Goal: Task Accomplishment & Management: Use online tool/utility

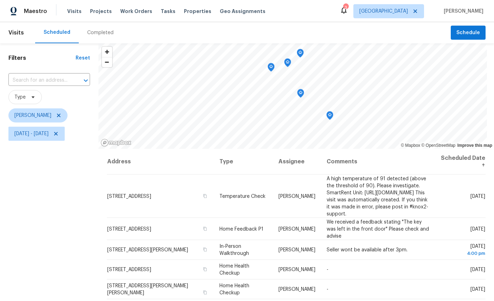
click at [331, 111] on icon "Map marker" at bounding box center [330, 115] width 6 height 8
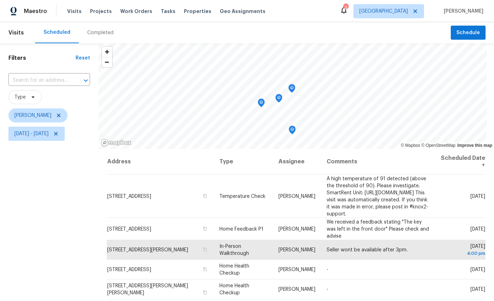
click at [295, 84] on icon "Map marker" at bounding box center [292, 88] width 6 height 8
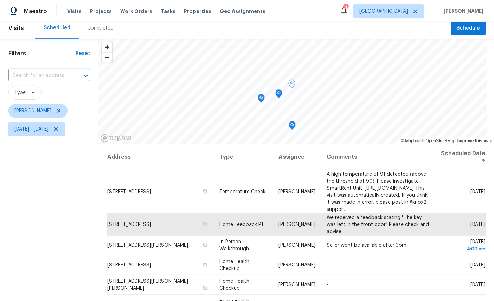
scroll to position [8, 0]
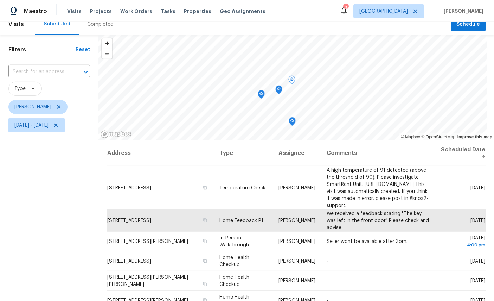
click at [65, 214] on div "Filters Reset ​ Type [PERSON_NAME][DATE] - [DATE]" at bounding box center [49, 208] width 98 height 346
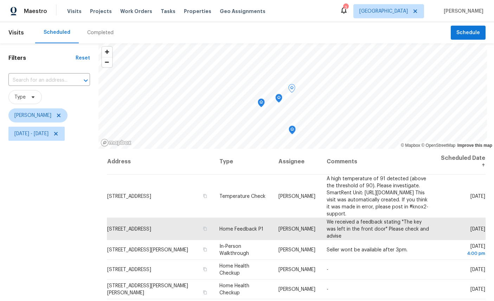
scroll to position [0, 0]
click at [255, 84] on icon "Map marker" at bounding box center [255, 88] width 6 height 8
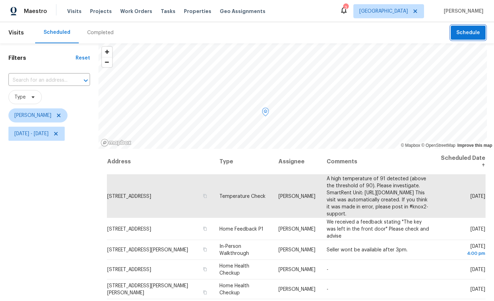
click at [466, 28] on span "Schedule" at bounding box center [468, 32] width 24 height 9
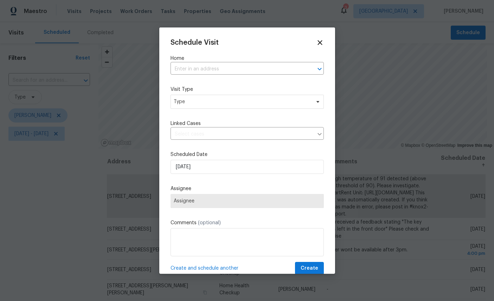
click at [210, 64] on input "text" at bounding box center [238, 69] width 134 height 11
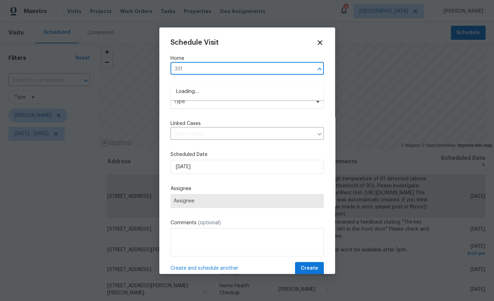
type input "3319"
click at [227, 86] on li "[STREET_ADDRESS]" at bounding box center [247, 92] width 153 height 12
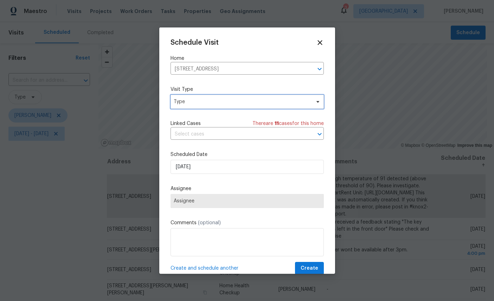
click at [228, 98] on span "Type" at bounding box center [247, 102] width 153 height 14
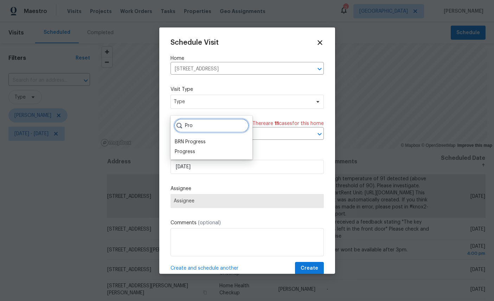
type input "Pro"
click at [183, 148] on div "Progress" at bounding box center [185, 151] width 20 height 7
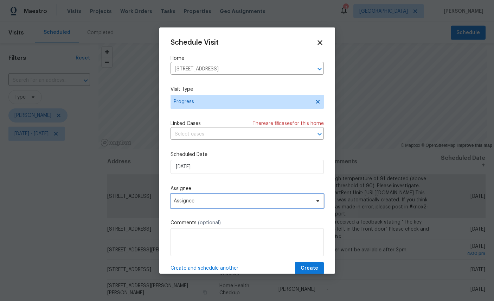
click at [216, 203] on span "Assignee" at bounding box center [243, 201] width 138 height 6
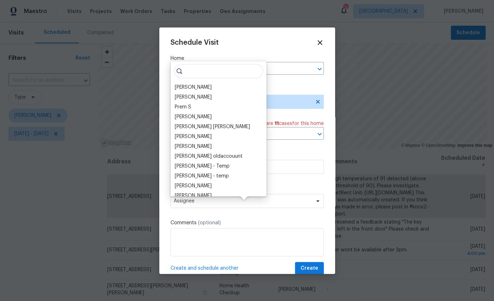
click at [186, 84] on div "[PERSON_NAME]" at bounding box center [193, 87] width 37 height 7
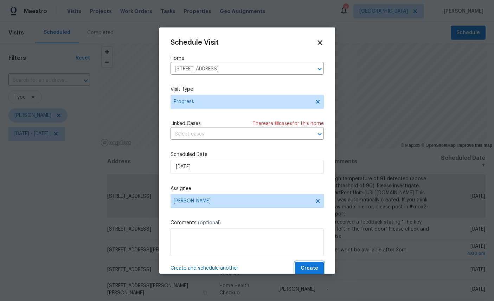
click at [312, 268] on span "Create" at bounding box center [310, 268] width 18 height 9
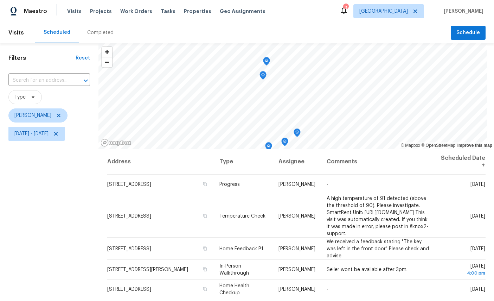
click at [269, 58] on icon "Map marker" at bounding box center [266, 61] width 6 height 8
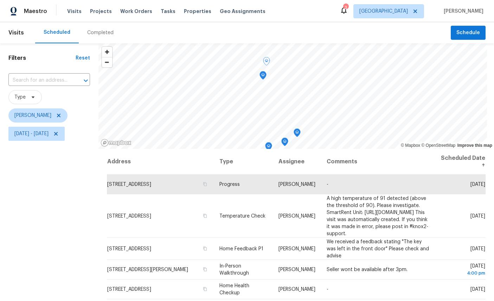
click at [265, 79] on icon "Map marker" at bounding box center [263, 75] width 7 height 9
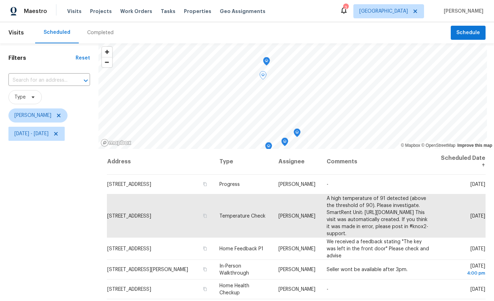
click at [267, 57] on icon "Map marker" at bounding box center [266, 61] width 7 height 9
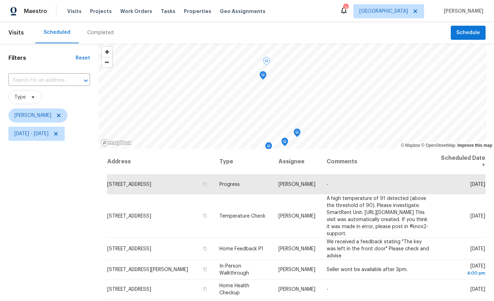
click at [266, 75] on icon "Map marker" at bounding box center [263, 75] width 6 height 8
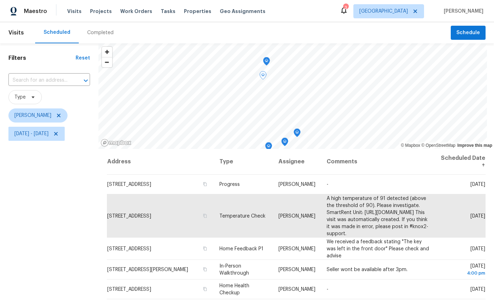
click at [49, 193] on div "Filters Reset ​ Type [PERSON_NAME][DATE] - [DATE]" at bounding box center [49, 216] width 98 height 346
click at [268, 63] on icon "Map marker" at bounding box center [266, 61] width 6 height 8
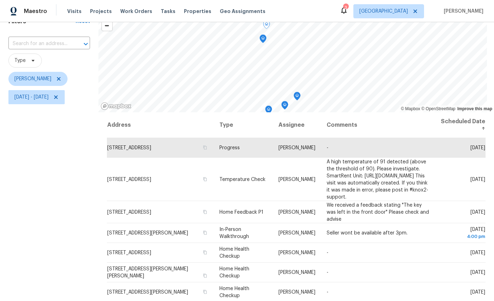
scroll to position [32, 0]
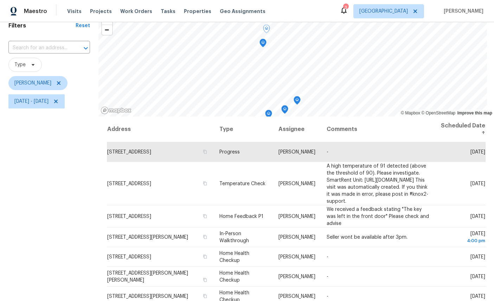
click at [298, 100] on icon "Map marker" at bounding box center [297, 100] width 6 height 8
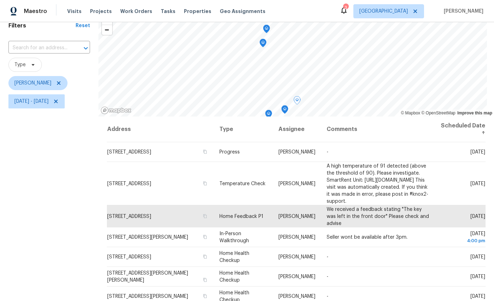
click at [262, 46] on icon "Map marker" at bounding box center [263, 43] width 7 height 9
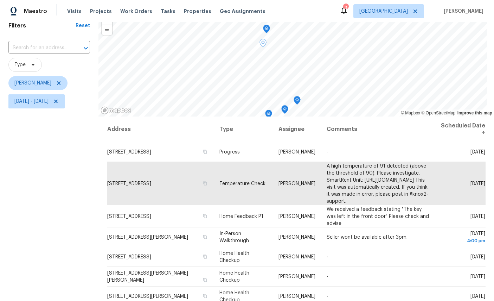
click at [285, 111] on icon "Map marker" at bounding box center [285, 110] width 6 height 8
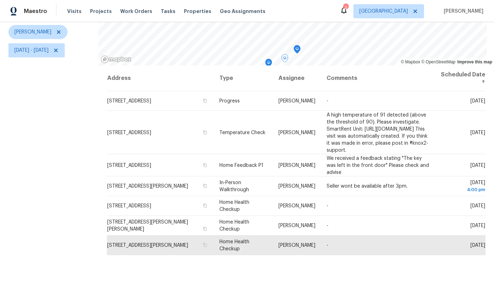
scroll to position [83, 0]
click at [0, 0] on icon at bounding box center [0, 0] width 0 height 0
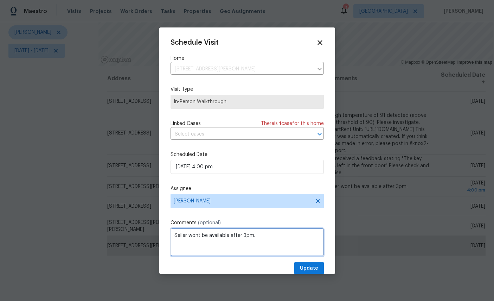
click at [279, 239] on textarea "Seller wont be available after 3pm." at bounding box center [247, 242] width 153 height 28
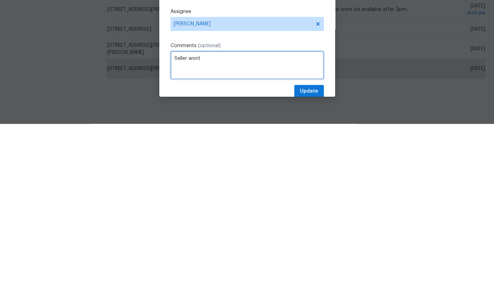
type textarea "Seller"
type textarea "Seller agreed to meet at 1 pm"
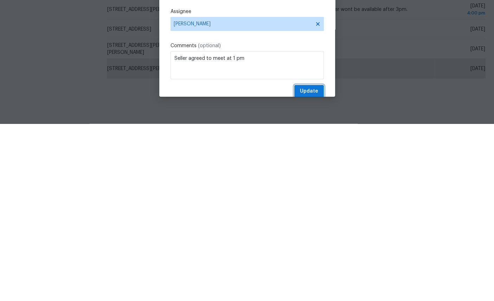
click at [310, 264] on span "Update" at bounding box center [309, 268] width 18 height 9
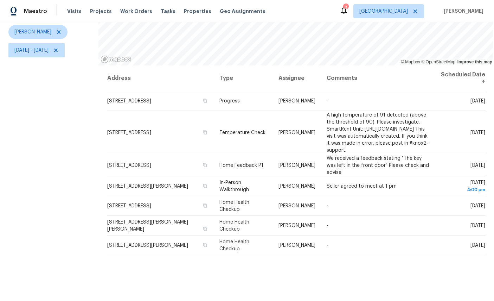
scroll to position [83, 0]
click at [11, 136] on div "Filters Reset ​ Type [PERSON_NAME][DATE] - [DATE]" at bounding box center [49, 133] width 98 height 346
click at [4, 128] on div "Filters Reset ​ Type [PERSON_NAME][DATE] - [DATE]" at bounding box center [49, 133] width 98 height 346
click at [4, 127] on div "Filters Reset ​ Type [PERSON_NAME][DATE] - [DATE]" at bounding box center [49, 133] width 98 height 346
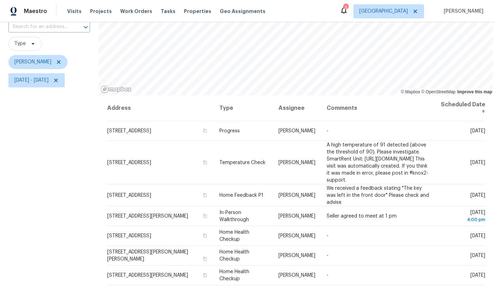
scroll to position [26, 0]
